Goal: Task Accomplishment & Management: Complete application form

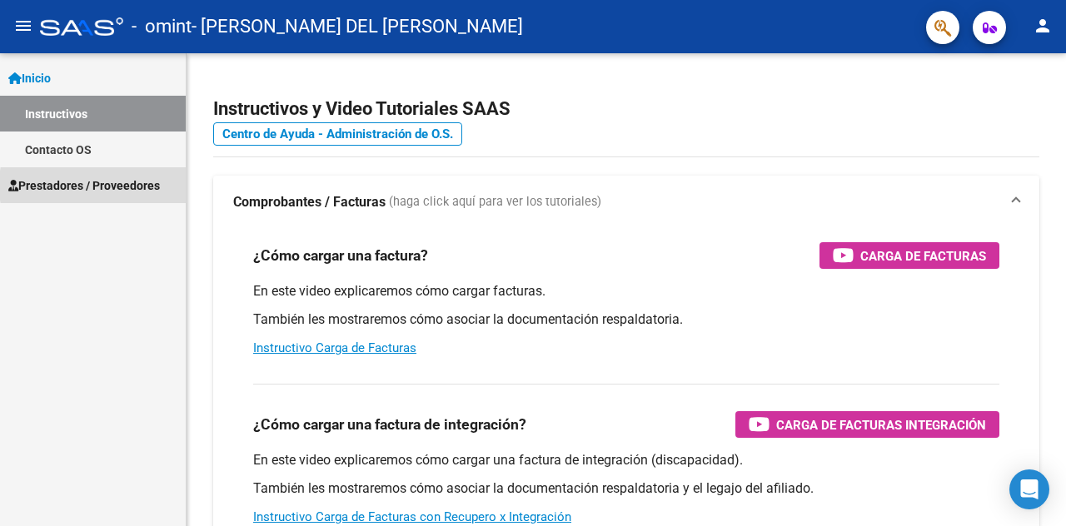
click at [138, 186] on span "Prestadores / Proveedores" at bounding box center [84, 186] width 152 height 18
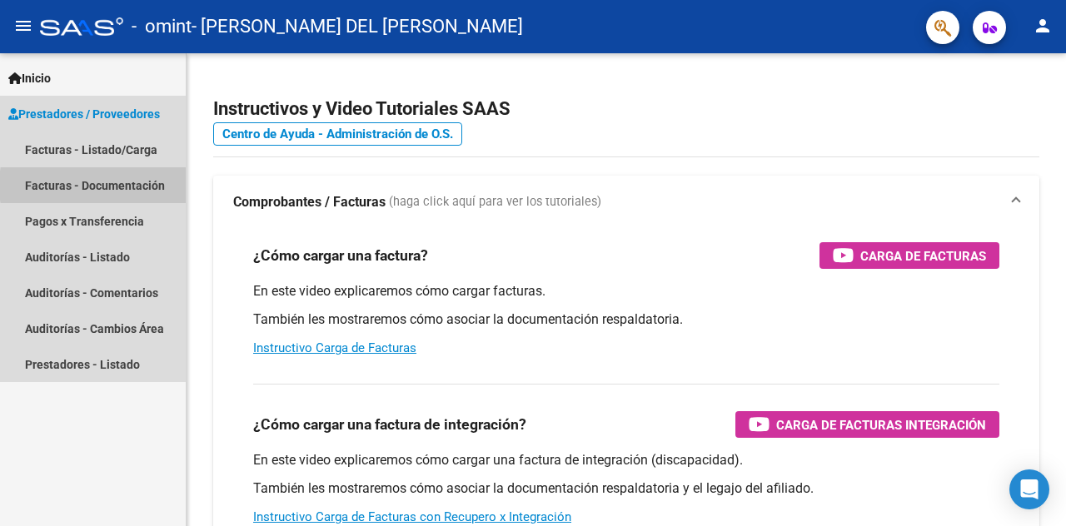
click at [138, 186] on link "Facturas - Documentación" at bounding box center [93, 185] width 186 height 36
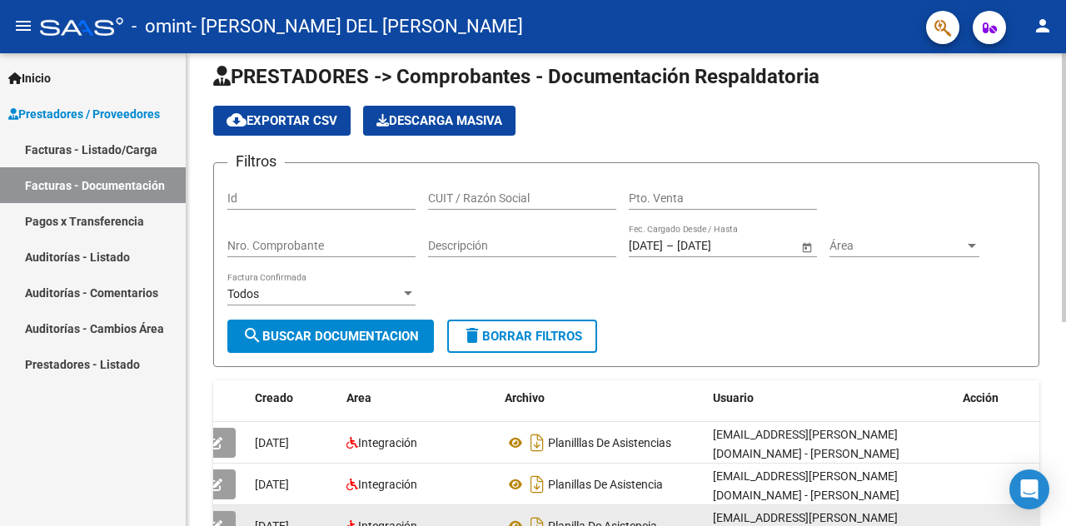
scroll to position [13, 0]
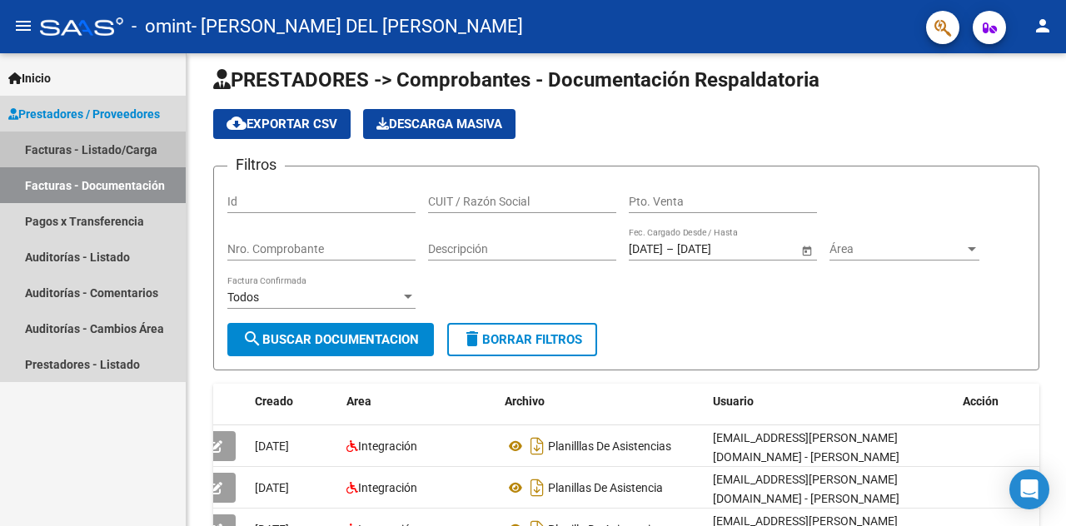
click at [159, 152] on link "Facturas - Listado/Carga" at bounding box center [93, 150] width 186 height 36
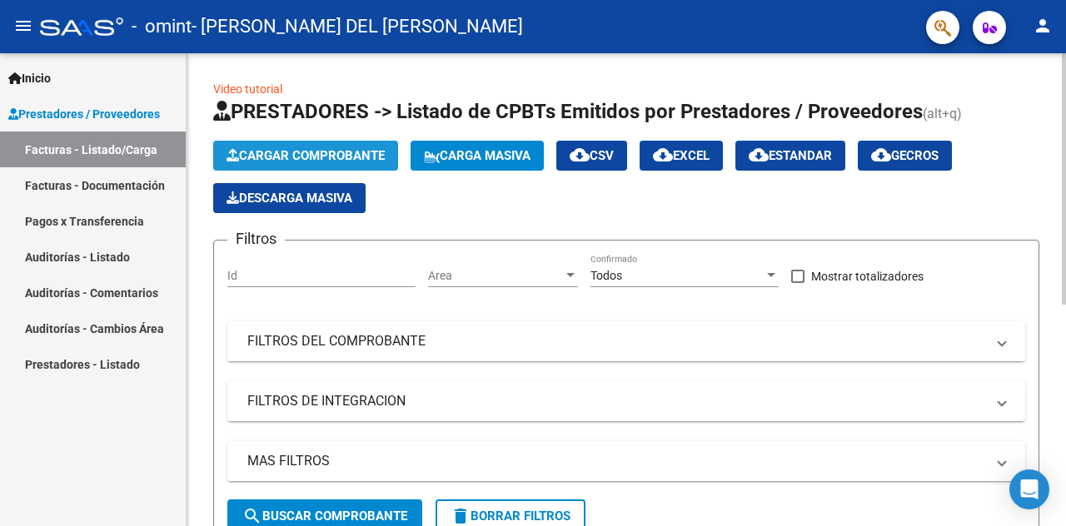
click at [347, 148] on span "Cargar Comprobante" at bounding box center [306, 155] width 158 height 15
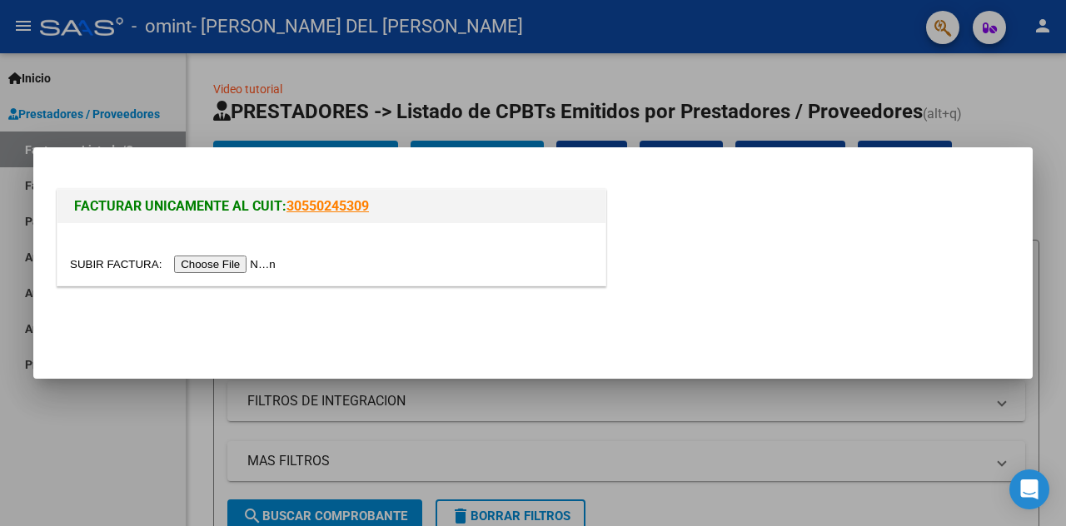
click at [249, 266] on input "file" at bounding box center [175, 264] width 211 height 17
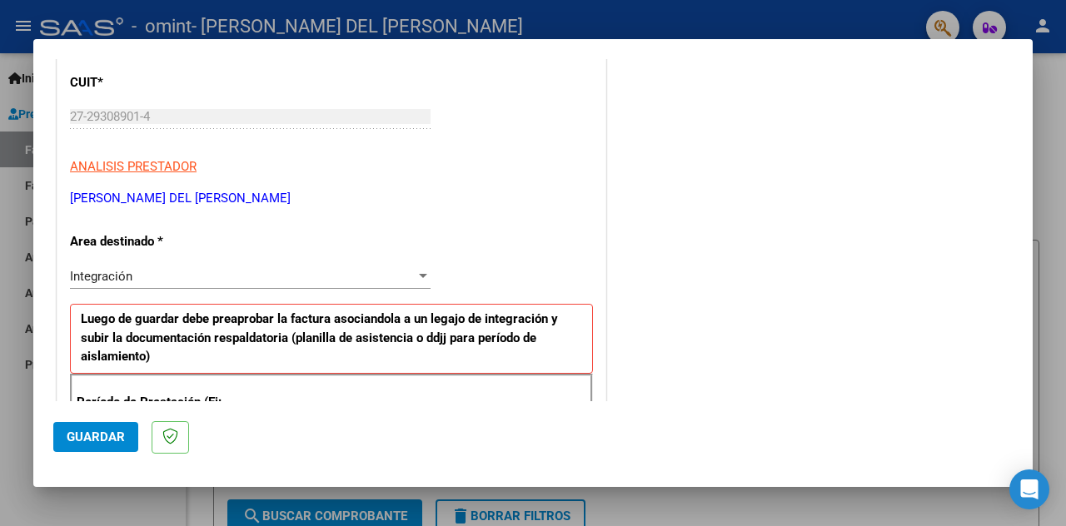
scroll to position [250, 0]
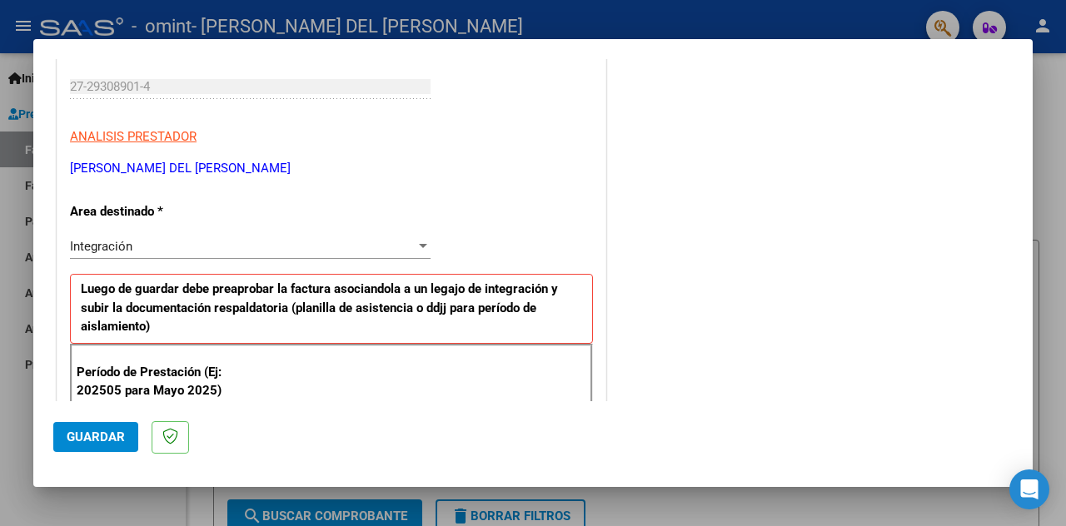
click at [416, 240] on div at bounding box center [423, 246] width 15 height 13
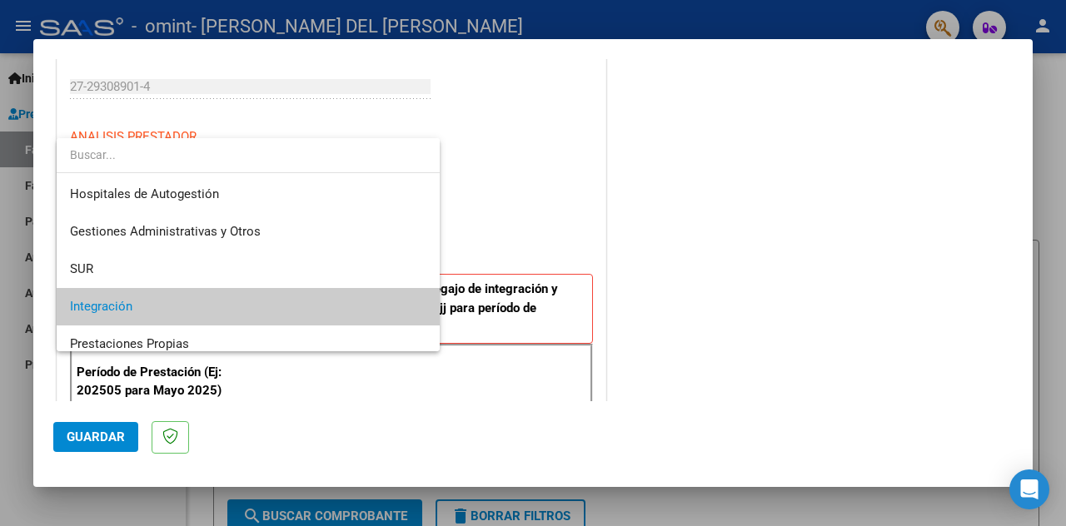
scroll to position [62, 0]
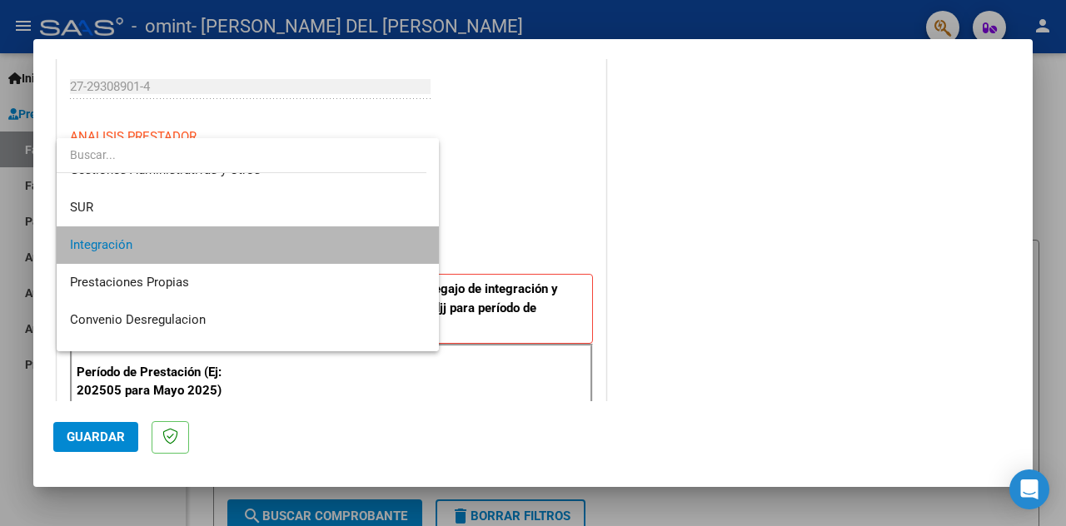
click at [355, 244] on span "Integración" at bounding box center [248, 245] width 356 height 37
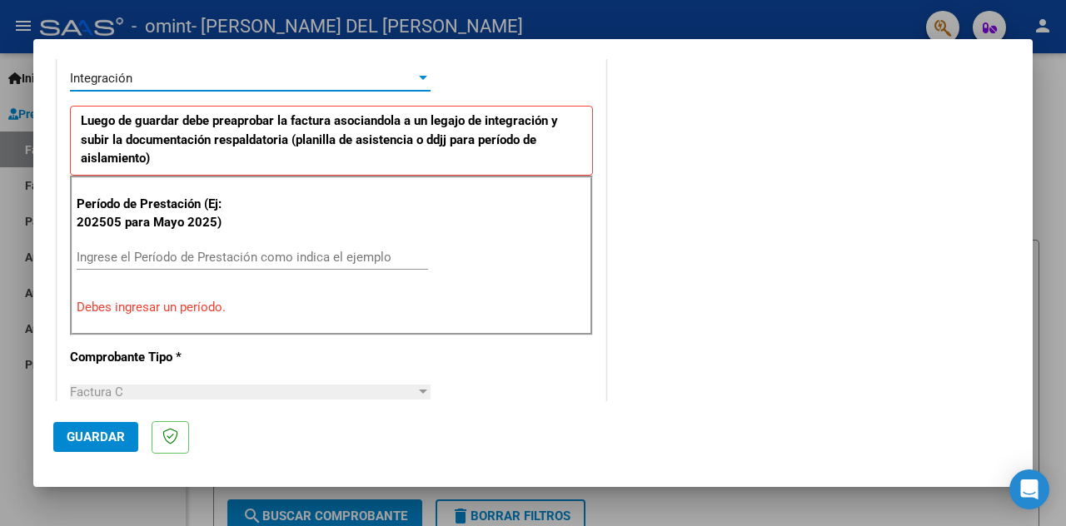
scroll to position [418, 0]
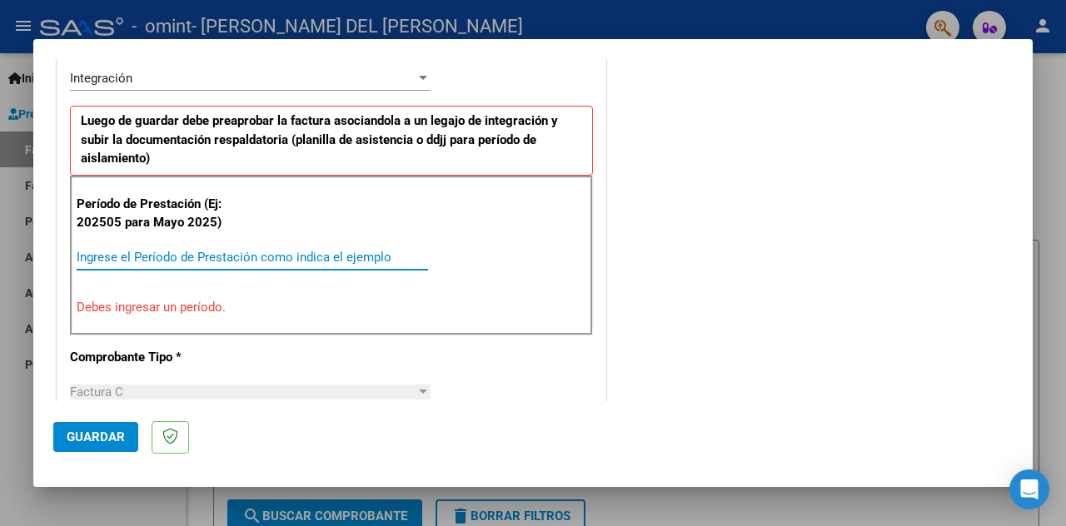
click at [272, 251] on input "Ingrese el Período de Prestación como indica el ejemplo" at bounding box center [252, 257] width 351 height 15
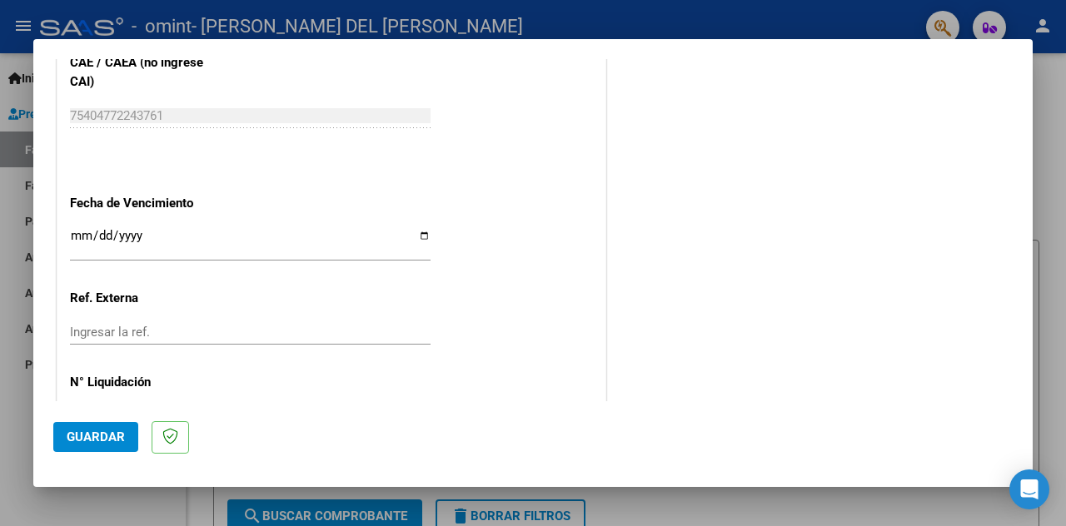
scroll to position [1101, 0]
type input "202509"
click at [421, 231] on input "Ingresar la fecha" at bounding box center [250, 242] width 361 height 27
type input "[DATE]"
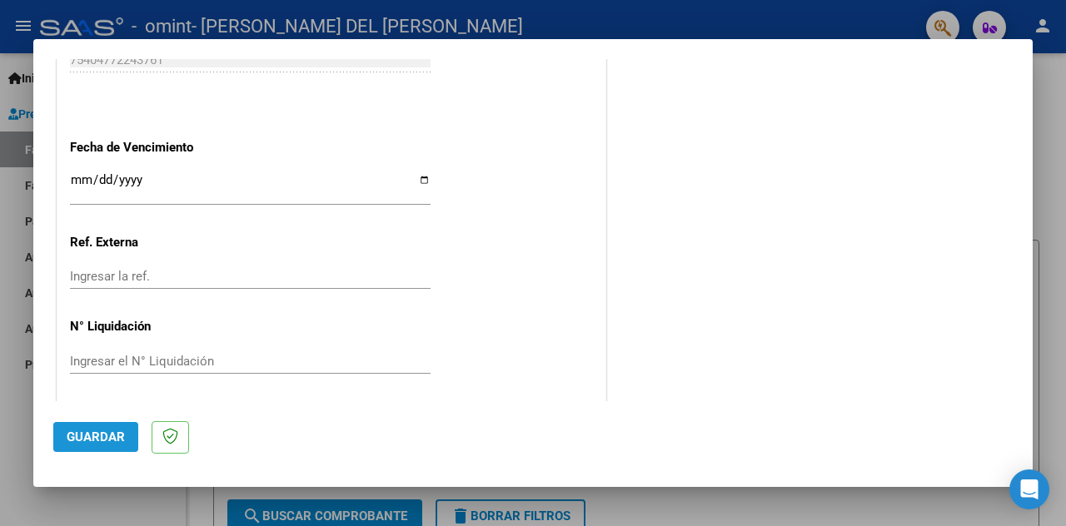
click at [118, 435] on span "Guardar" at bounding box center [96, 437] width 58 height 15
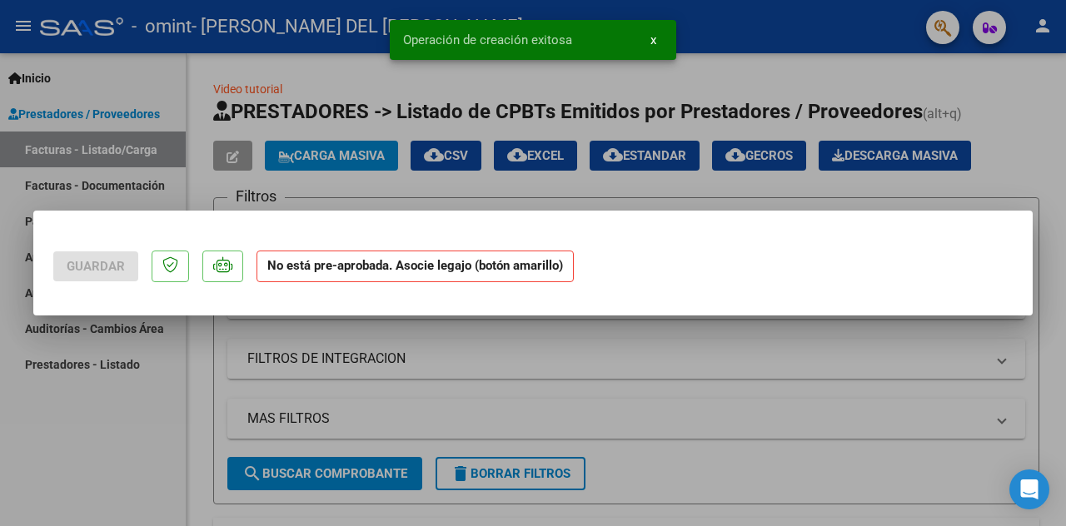
scroll to position [0, 0]
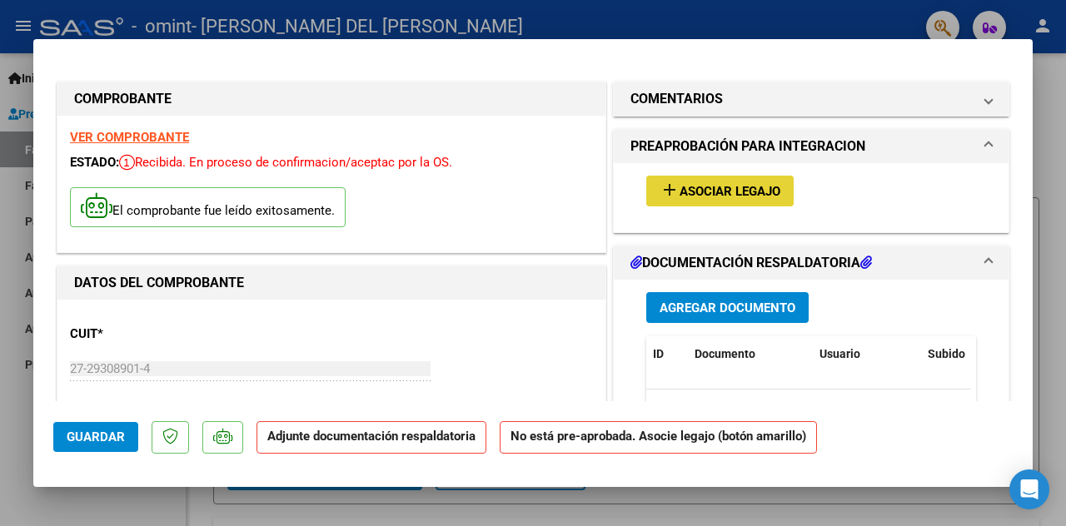
click at [763, 201] on button "add Asociar Legajo" at bounding box center [719, 191] width 147 height 31
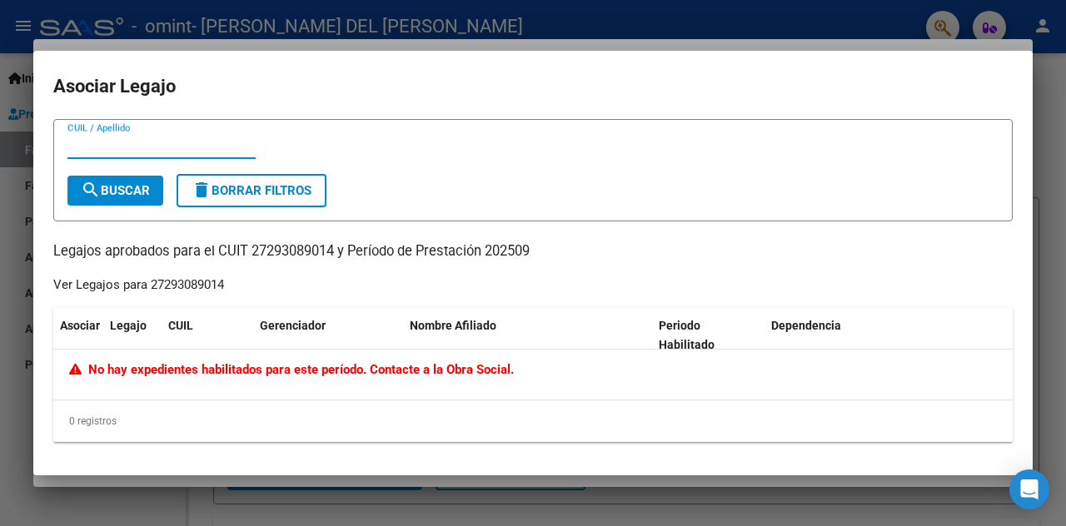
click at [233, 152] on input "CUIL / Apellido" at bounding box center [161, 145] width 188 height 15
click at [181, 145] on input "CUIL / Apellido" at bounding box center [161, 145] width 188 height 15
type input "[PERSON_NAME]"
click at [111, 185] on span "search Buscar" at bounding box center [115, 190] width 69 height 15
click at [492, 494] on div at bounding box center [533, 263] width 1066 height 526
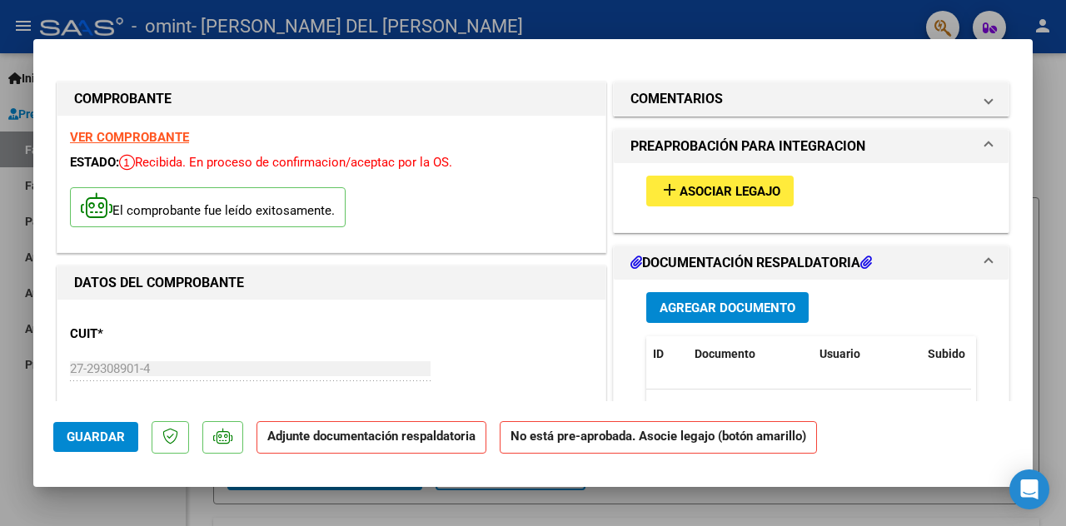
click at [1039, 112] on div at bounding box center [533, 263] width 1066 height 526
